Goal: Information Seeking & Learning: Learn about a topic

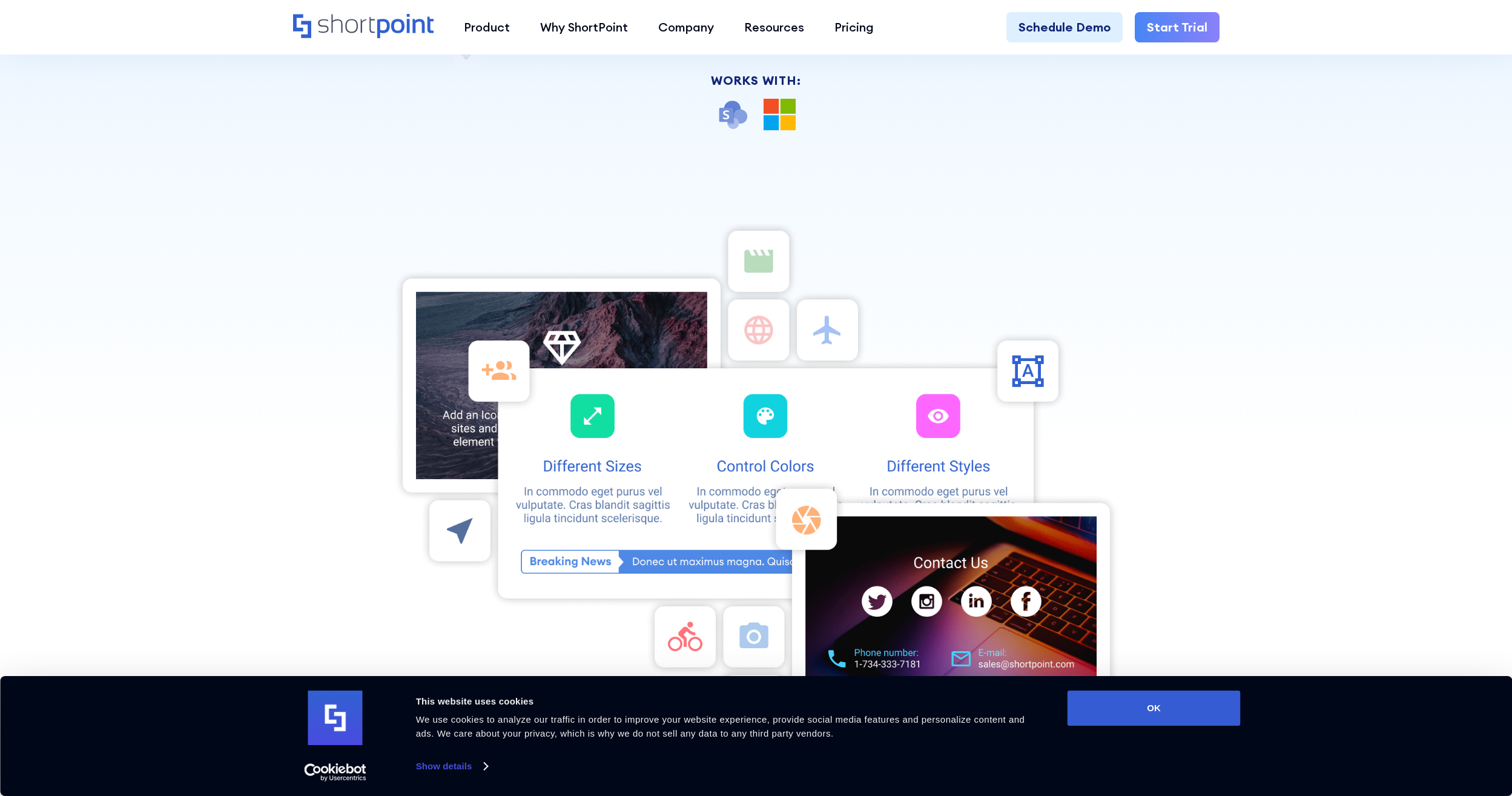
scroll to position [424, 0]
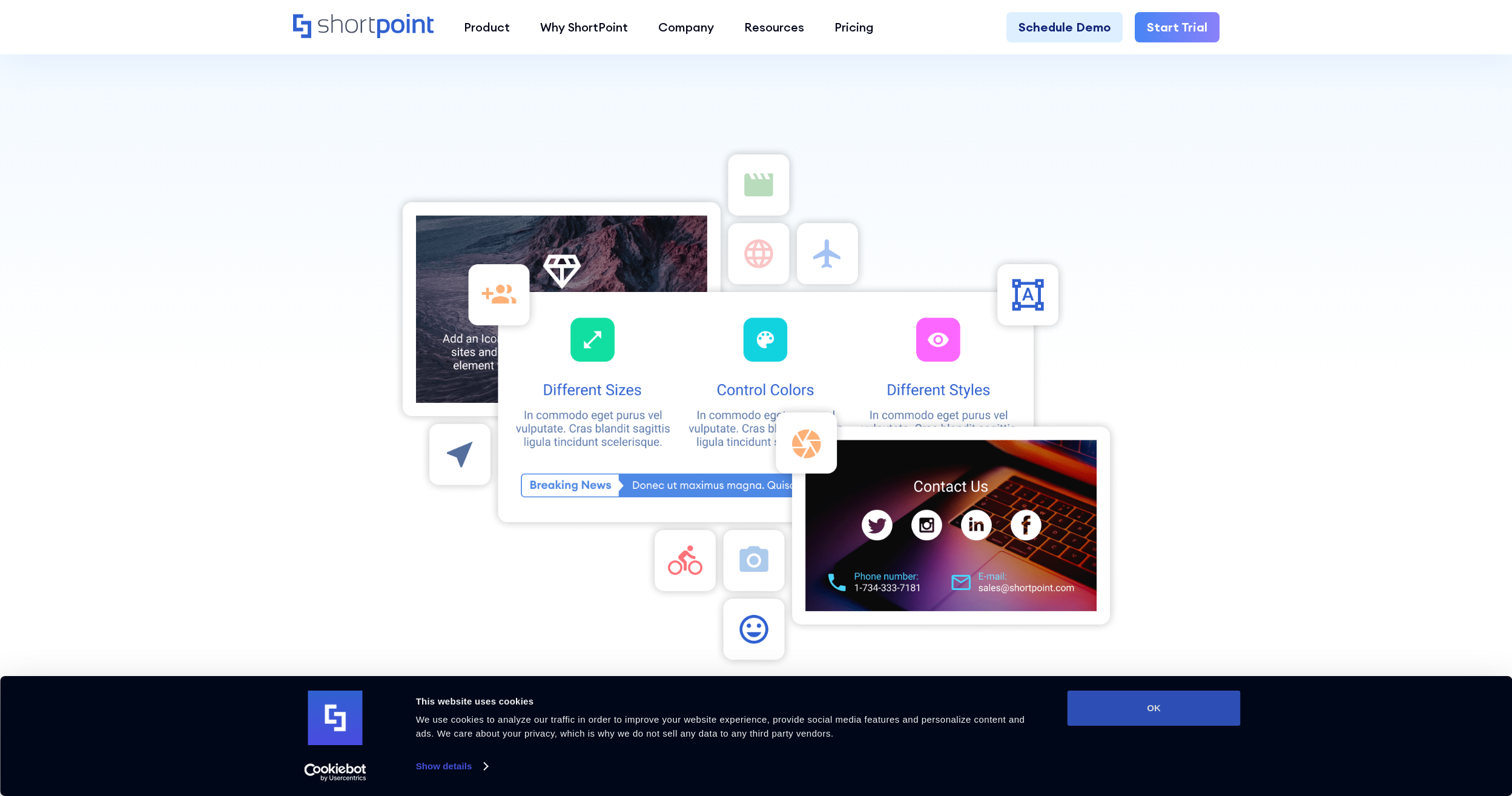
click at [1113, 702] on button "OK" at bounding box center [1154, 708] width 173 height 35
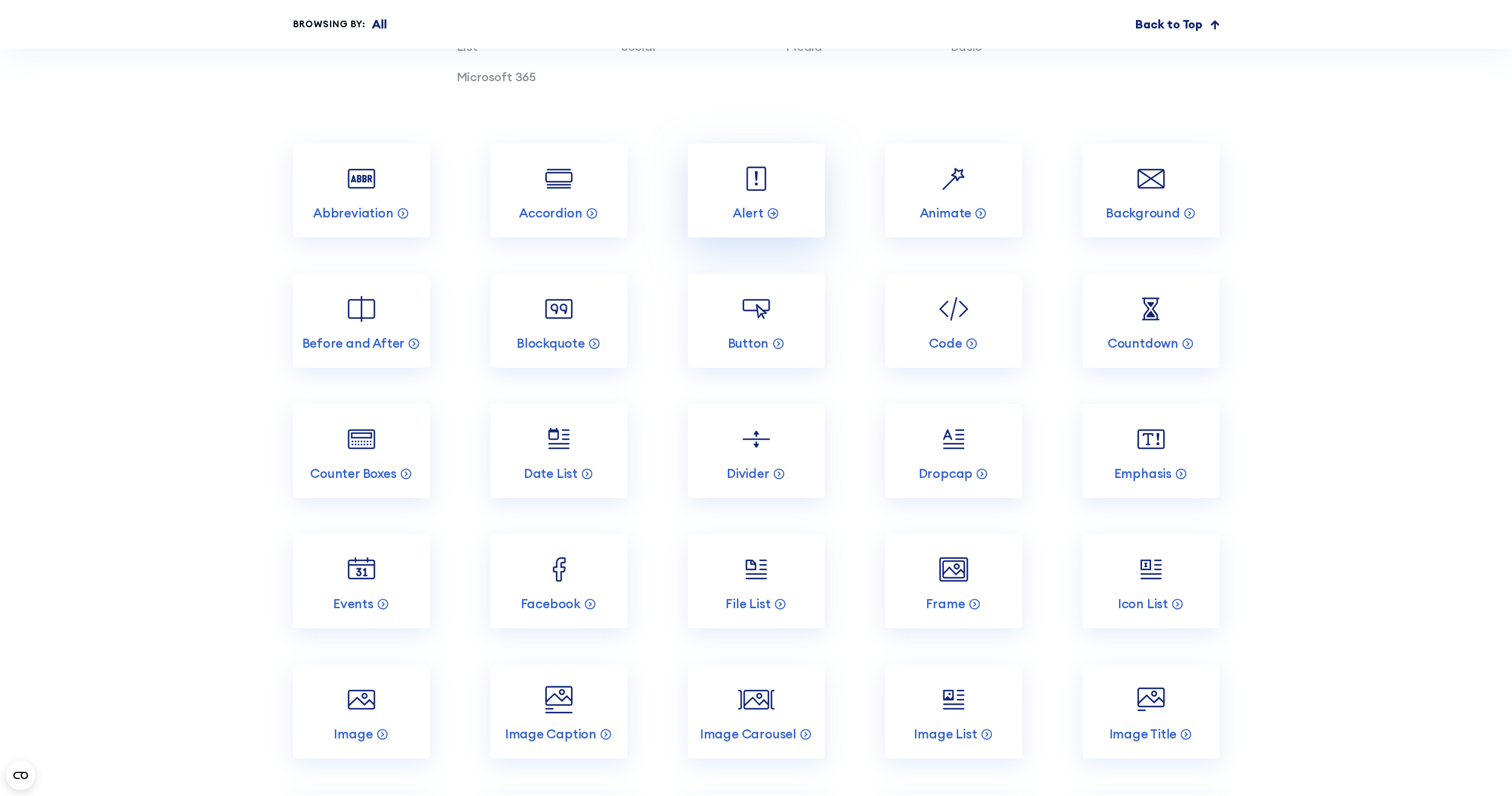
scroll to position [4363, 0]
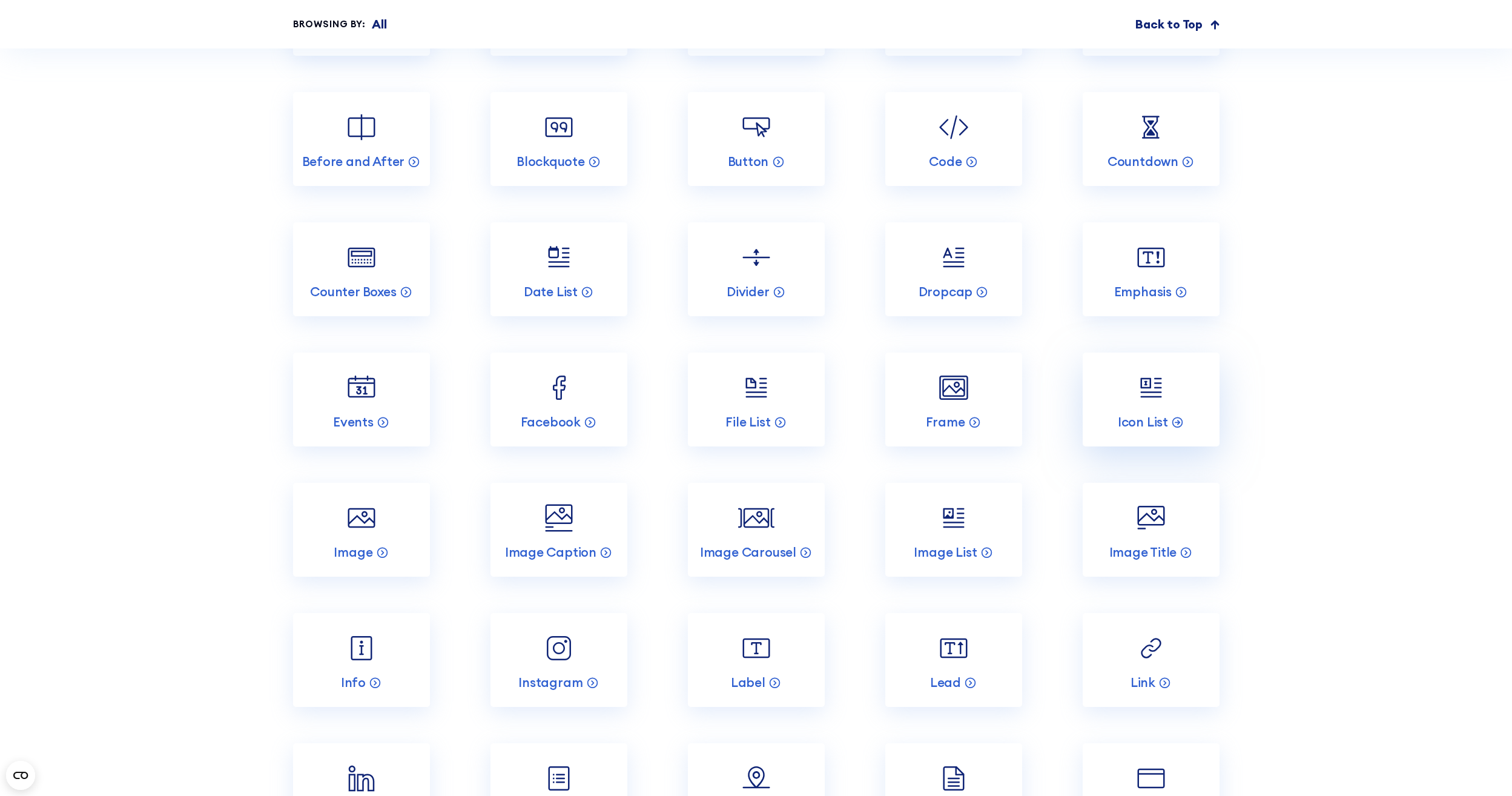
click at [1144, 370] on img at bounding box center [1151, 388] width 37 height 37
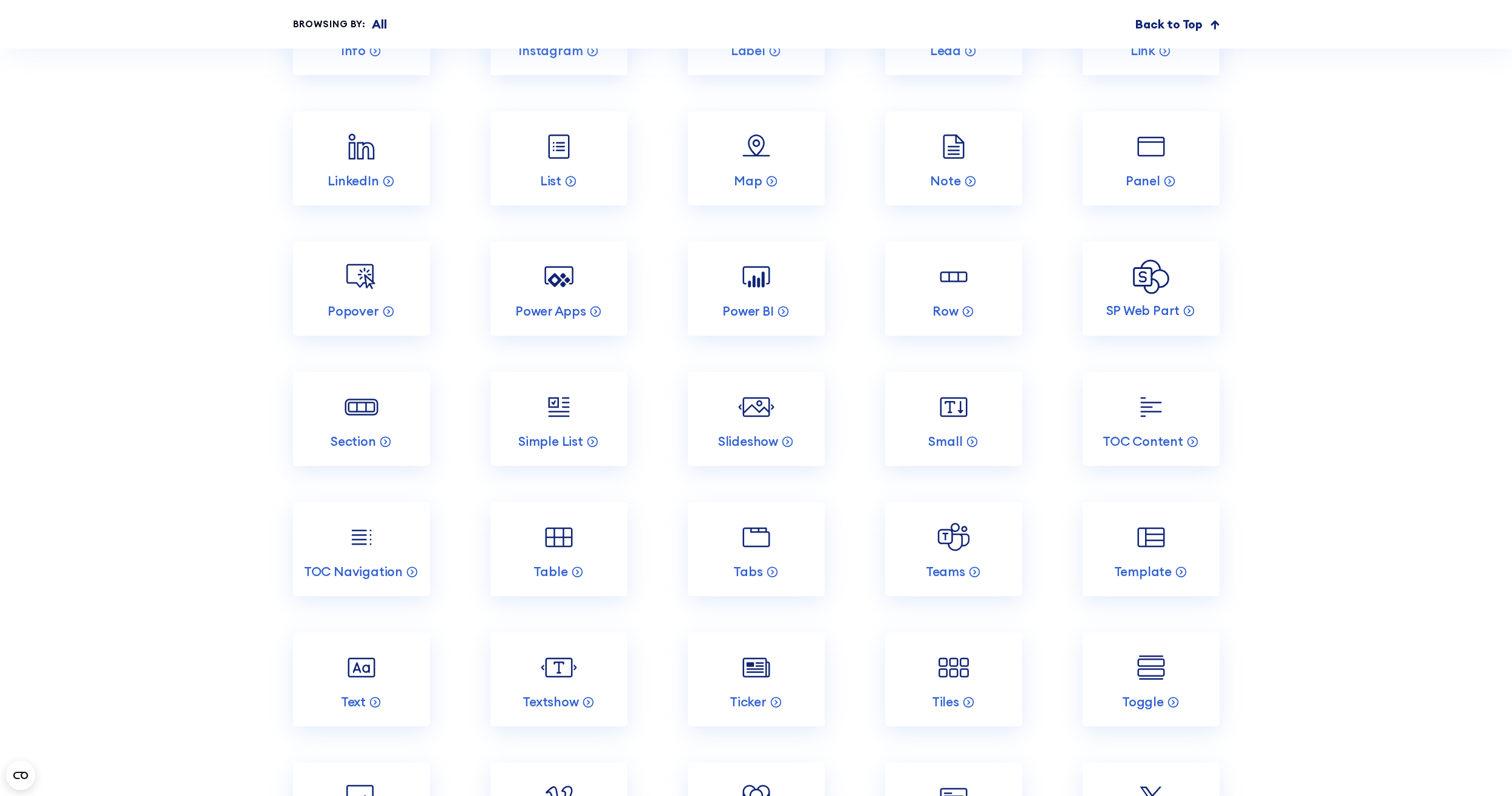
scroll to position [4685, 0]
